Goal: Information Seeking & Learning: Learn about a topic

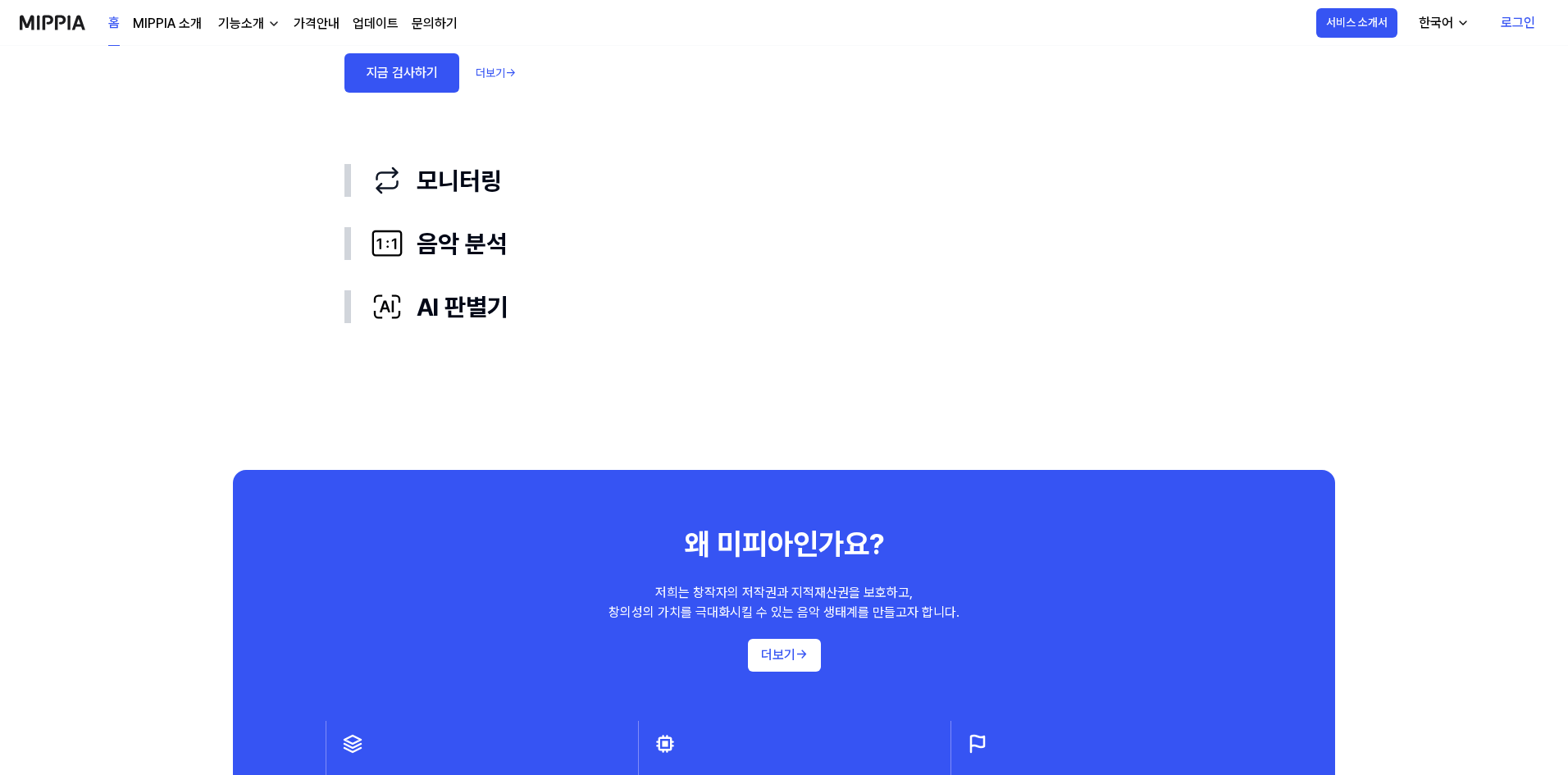
scroll to position [1229, 0]
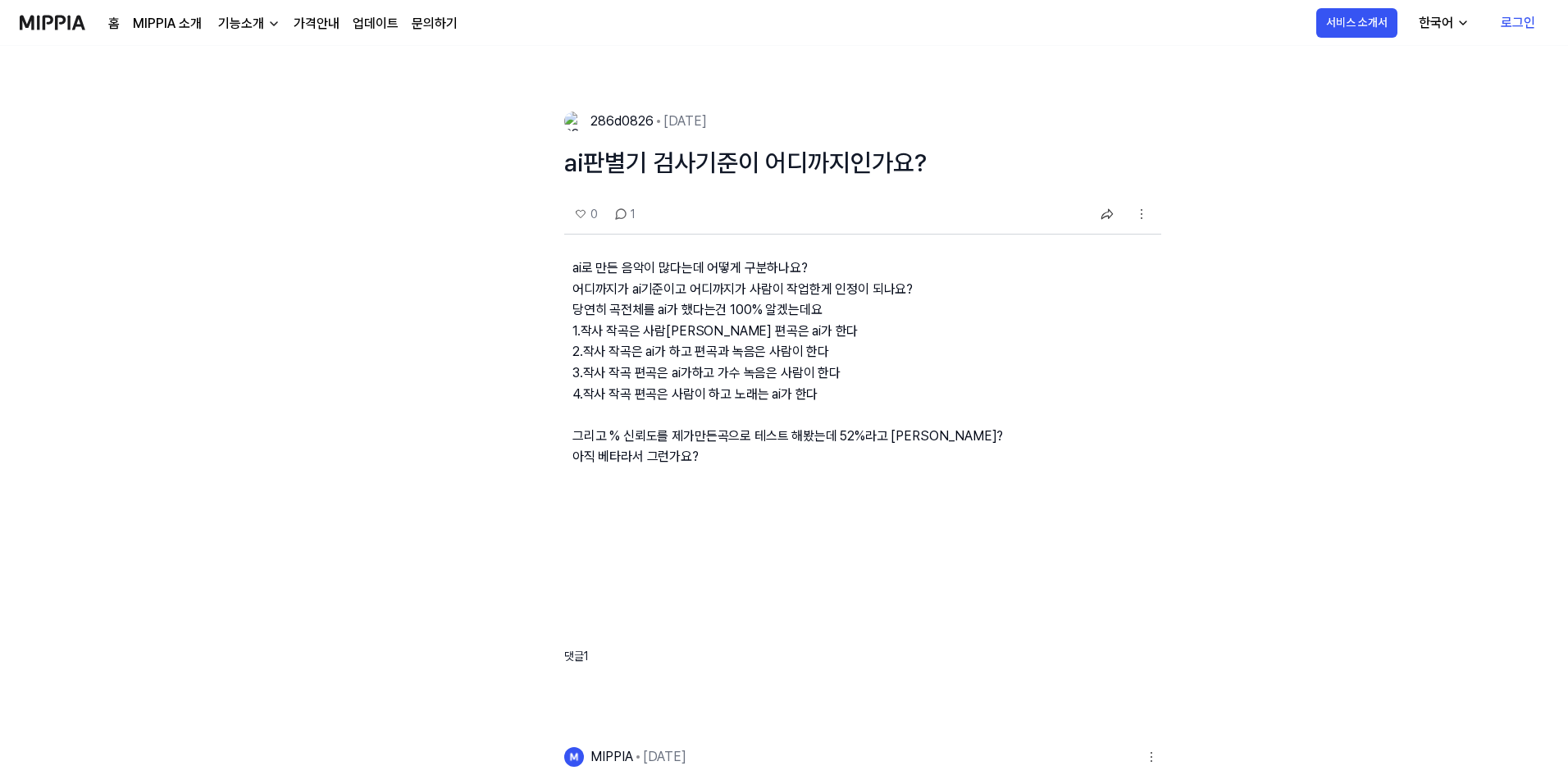
click at [640, 302] on p "ai로 만든 음악이 많다는데 어떻게 구분하나요? 어디까지가 ai기준이고 어디까지가 사람이 작업한게 인정이 되나요? 당연히 곡전체를 ai가 했다…" at bounding box center [862, 375] width 597 height 282
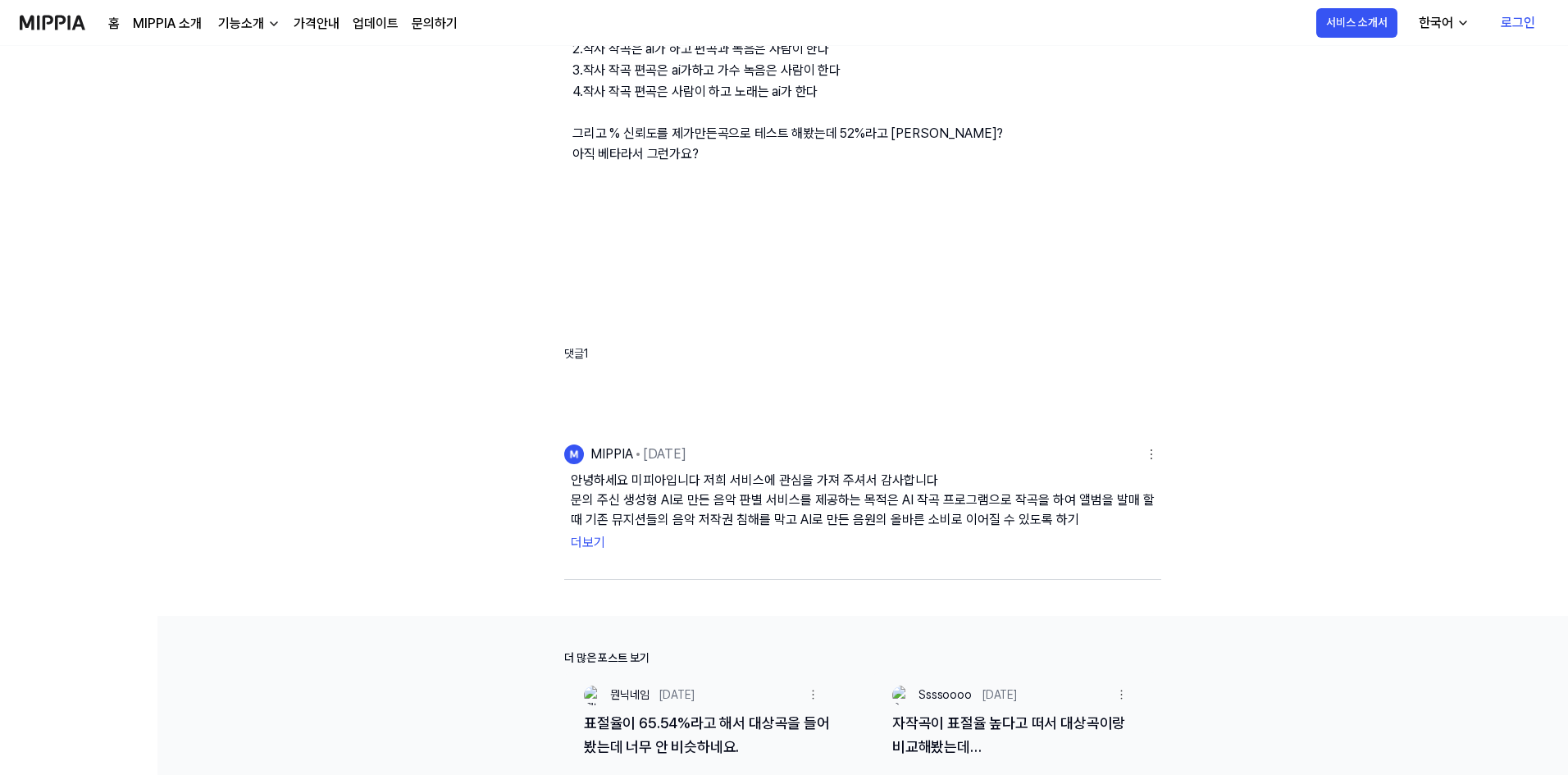
scroll to position [492, 0]
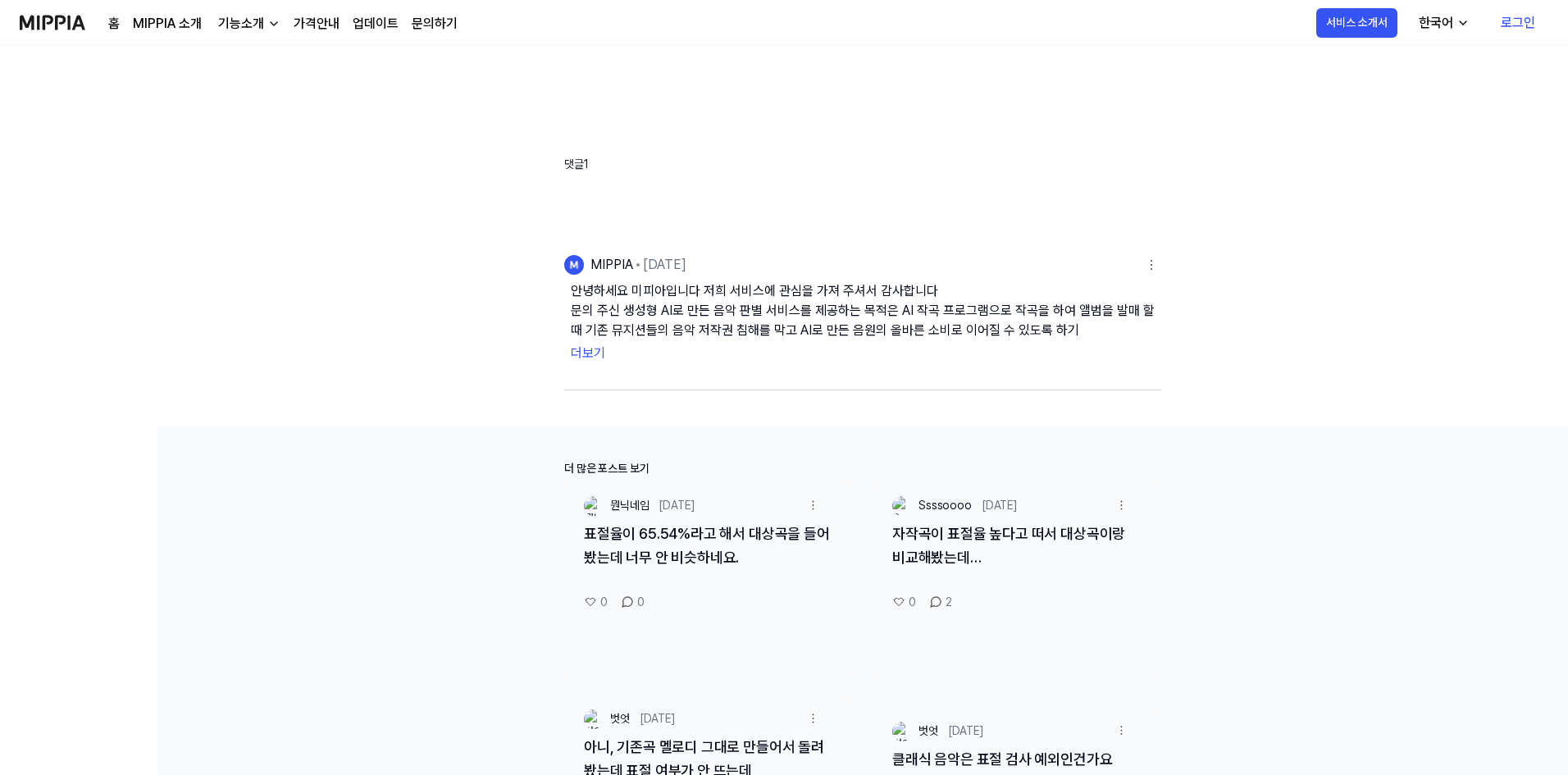
click at [583, 350] on button "더보기" at bounding box center [862, 353] width 583 height 26
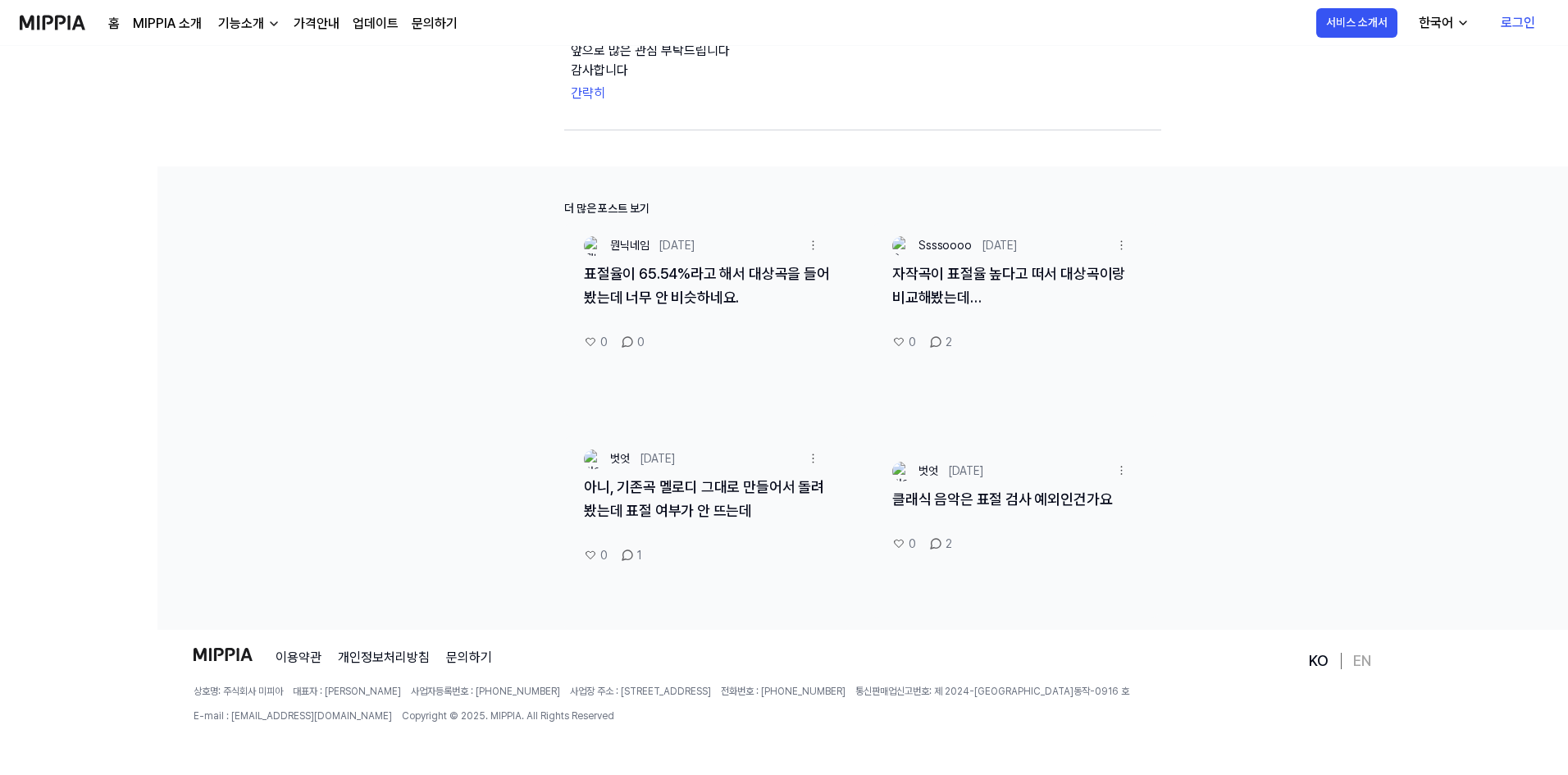
scroll to position [901, 0]
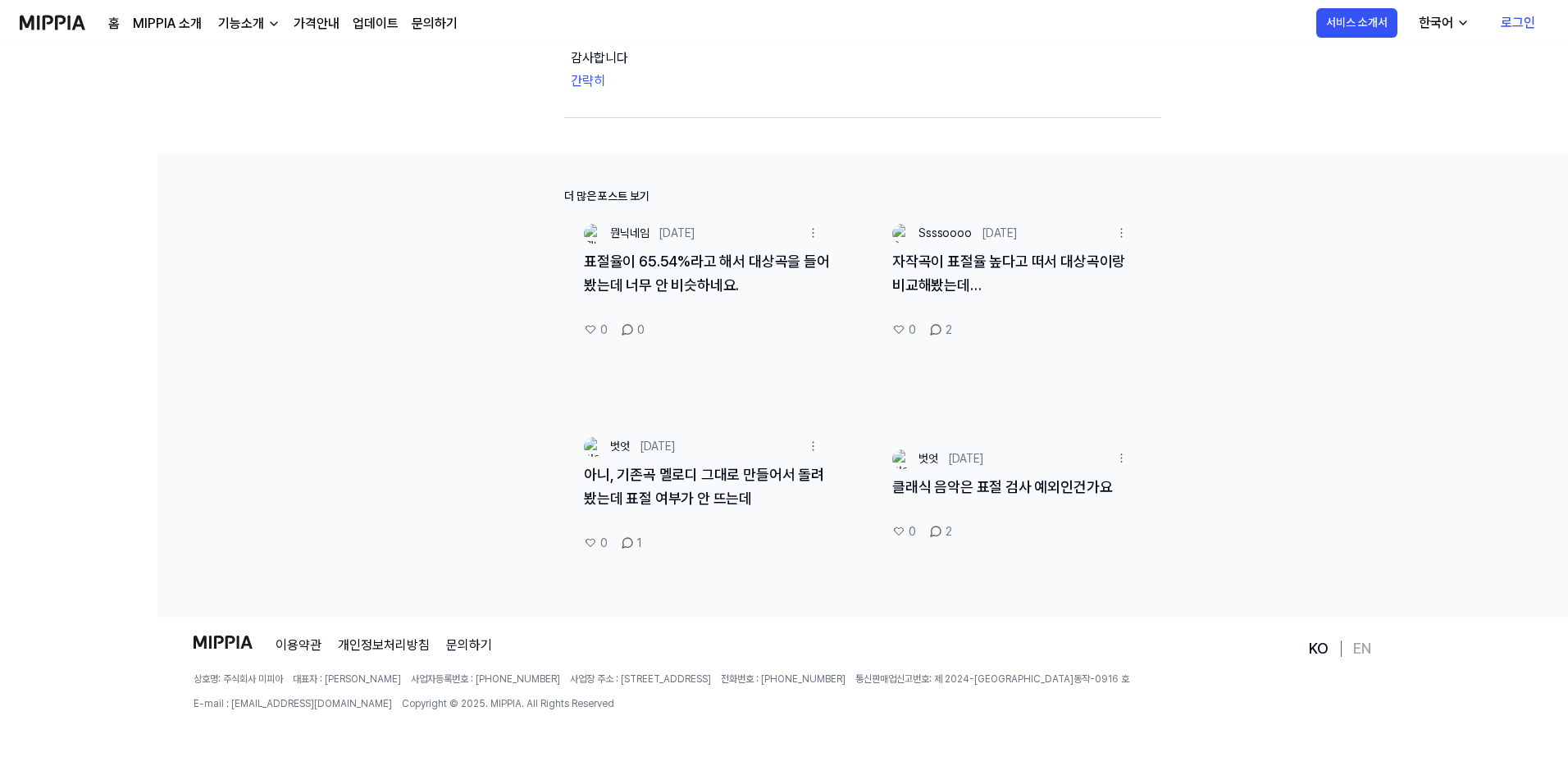
click at [928, 278] on link "자작곡이 표절율 높다고 떠서 대상곡이랑 비교해봤는데…" at bounding box center [1008, 273] width 233 height 41
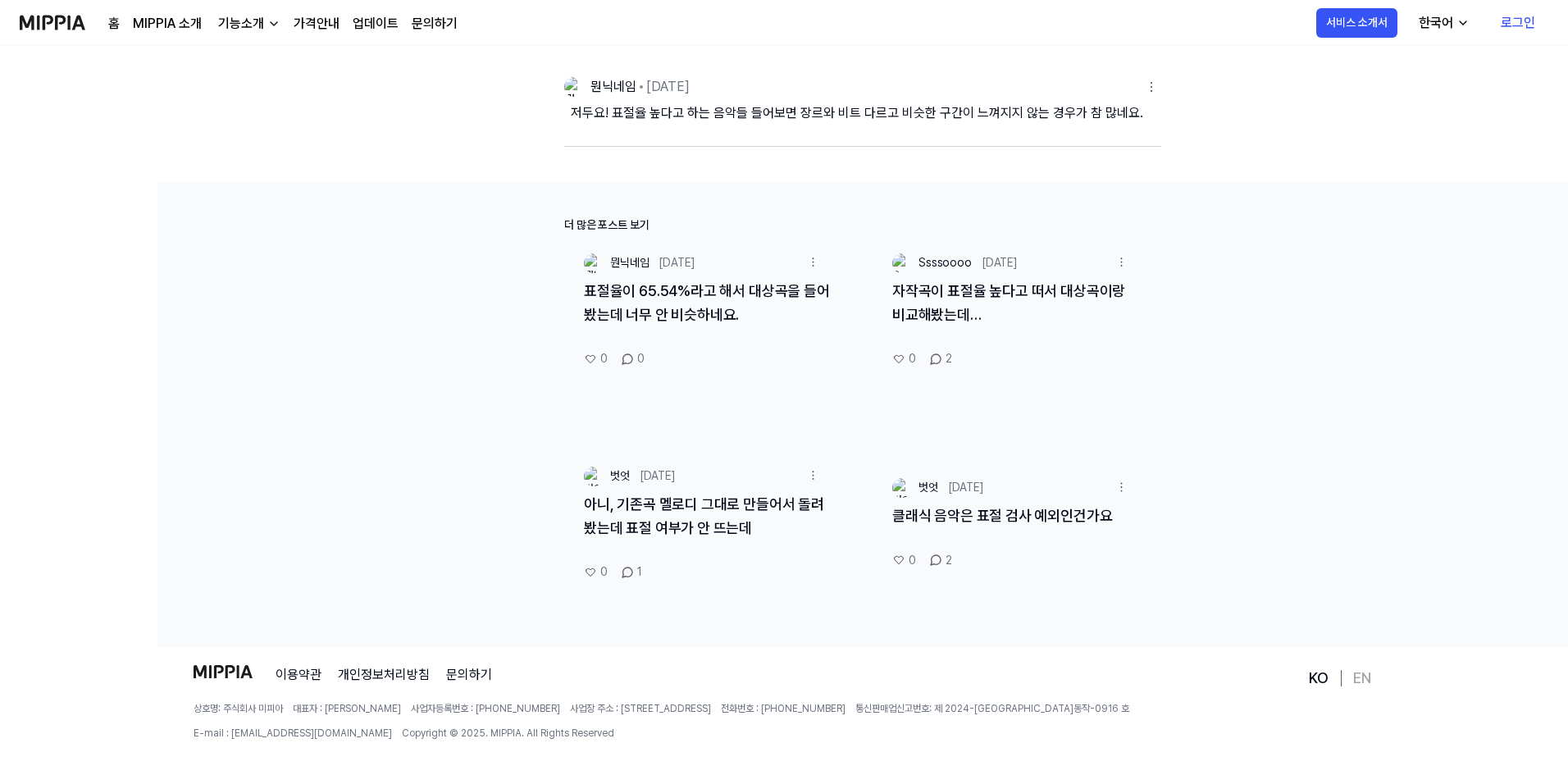
scroll to position [819, 0]
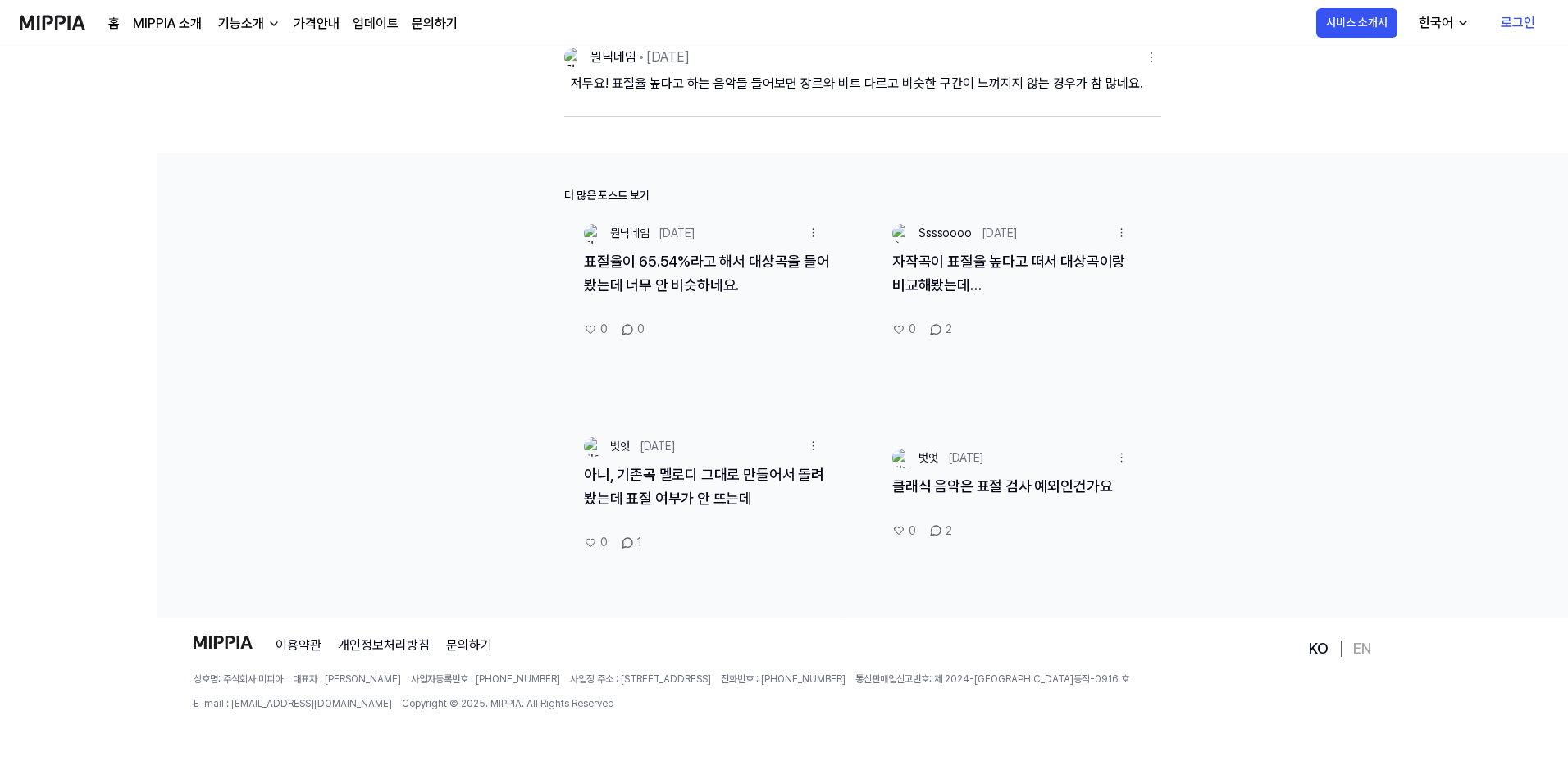
click at [330, 31] on link "가격안내" at bounding box center [317, 24] width 46 height 20
